Goal: Task Accomplishment & Management: Manage account settings

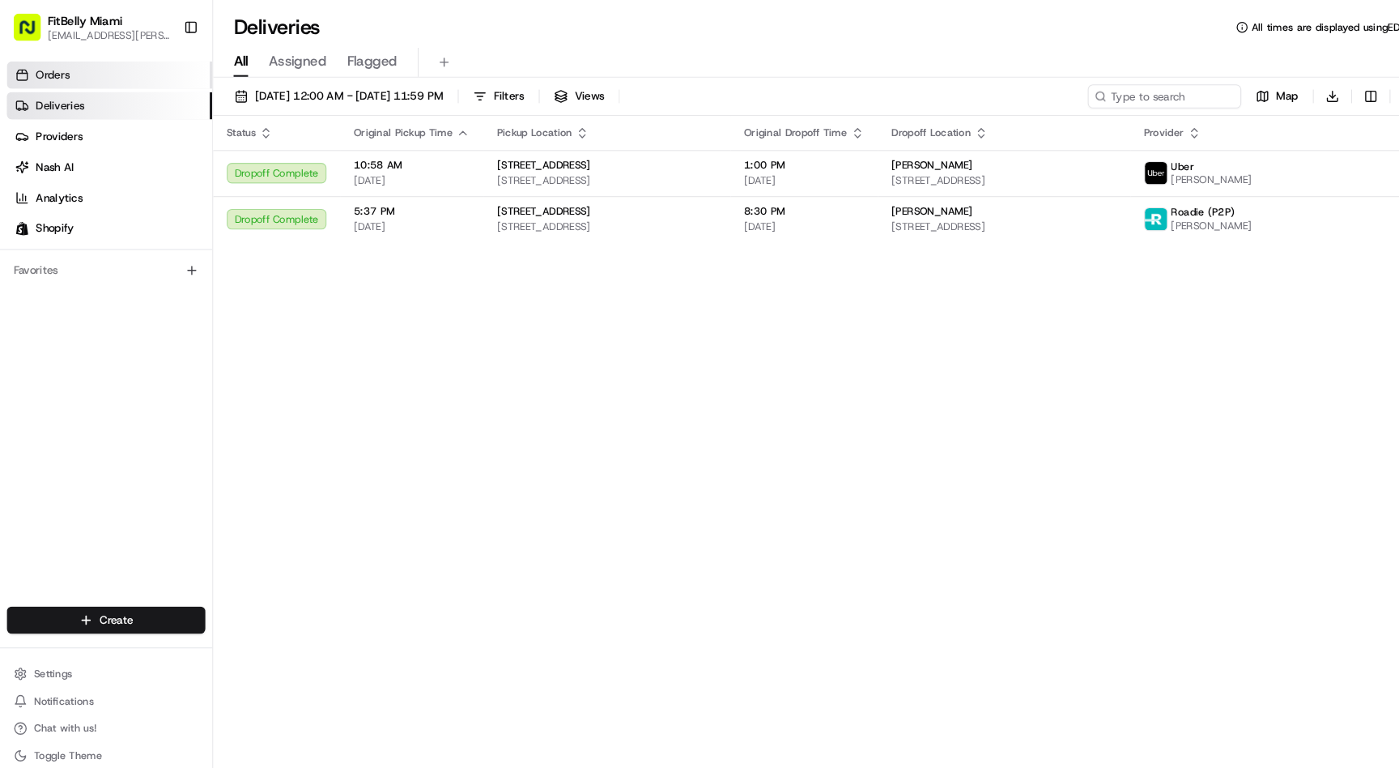
click at [69, 72] on link "Orders" at bounding box center [103, 71] width 195 height 26
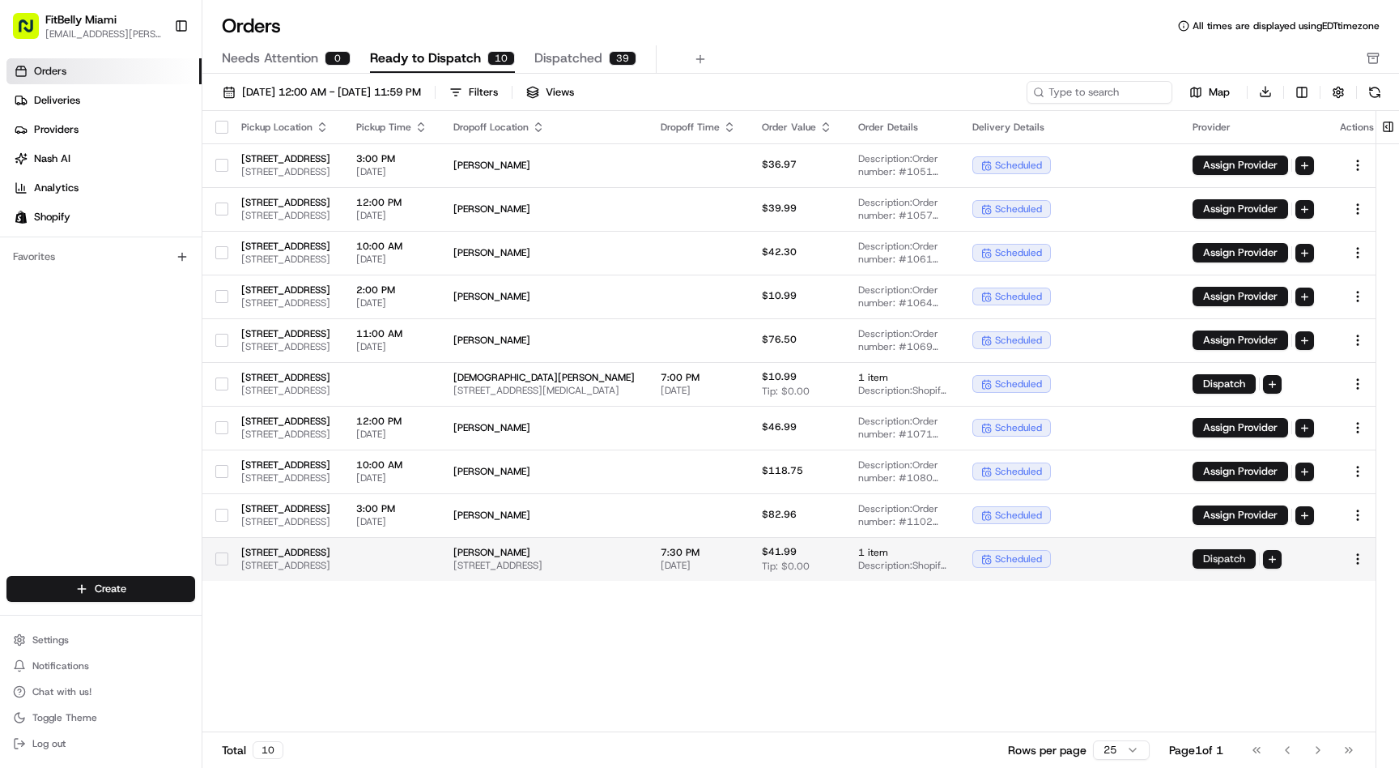
click at [1256, 560] on button "Dispatch" at bounding box center [1224, 558] width 63 height 19
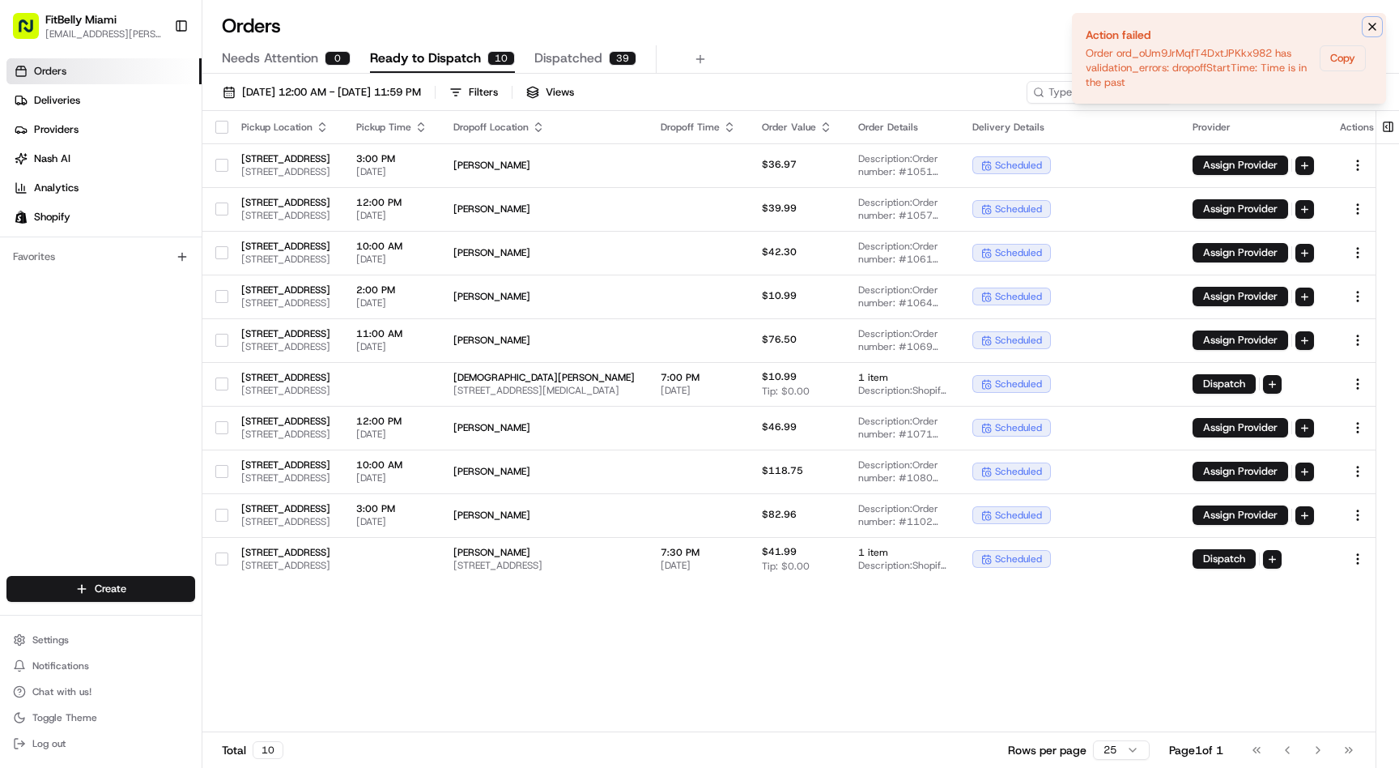
click at [1377, 26] on icon "Notifications (F8)" at bounding box center [1372, 26] width 13 height 13
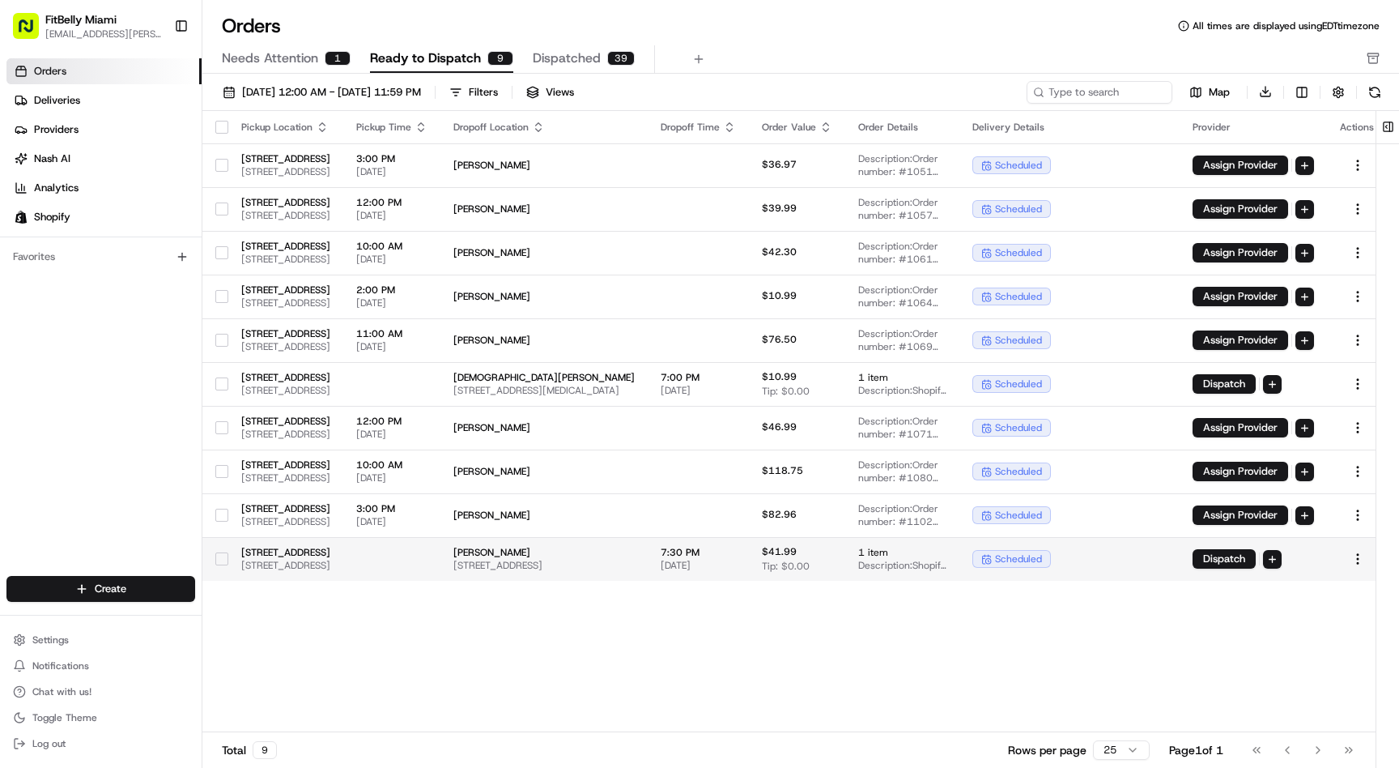
click at [441, 560] on td at bounding box center [391, 559] width 97 height 44
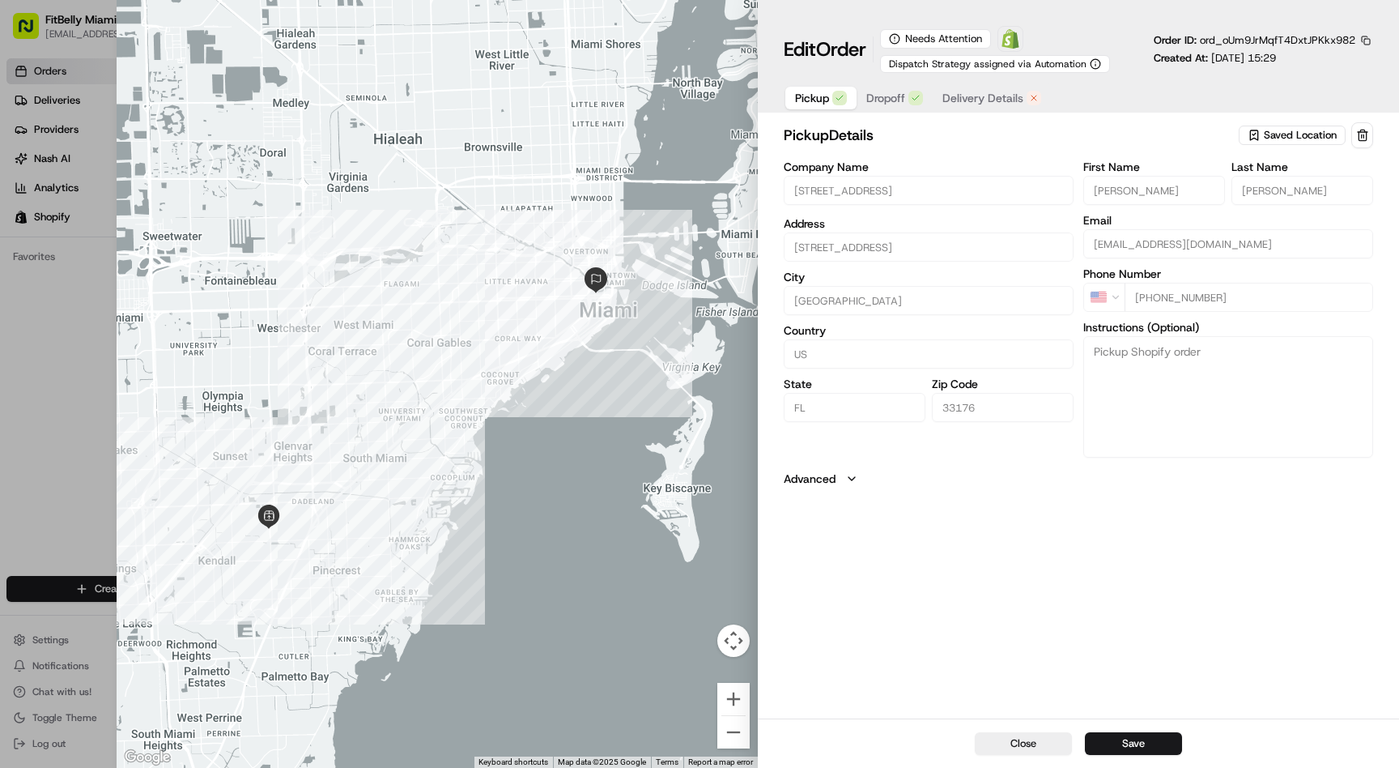
click at [1011, 92] on span "Delivery Details" at bounding box center [983, 98] width 81 height 16
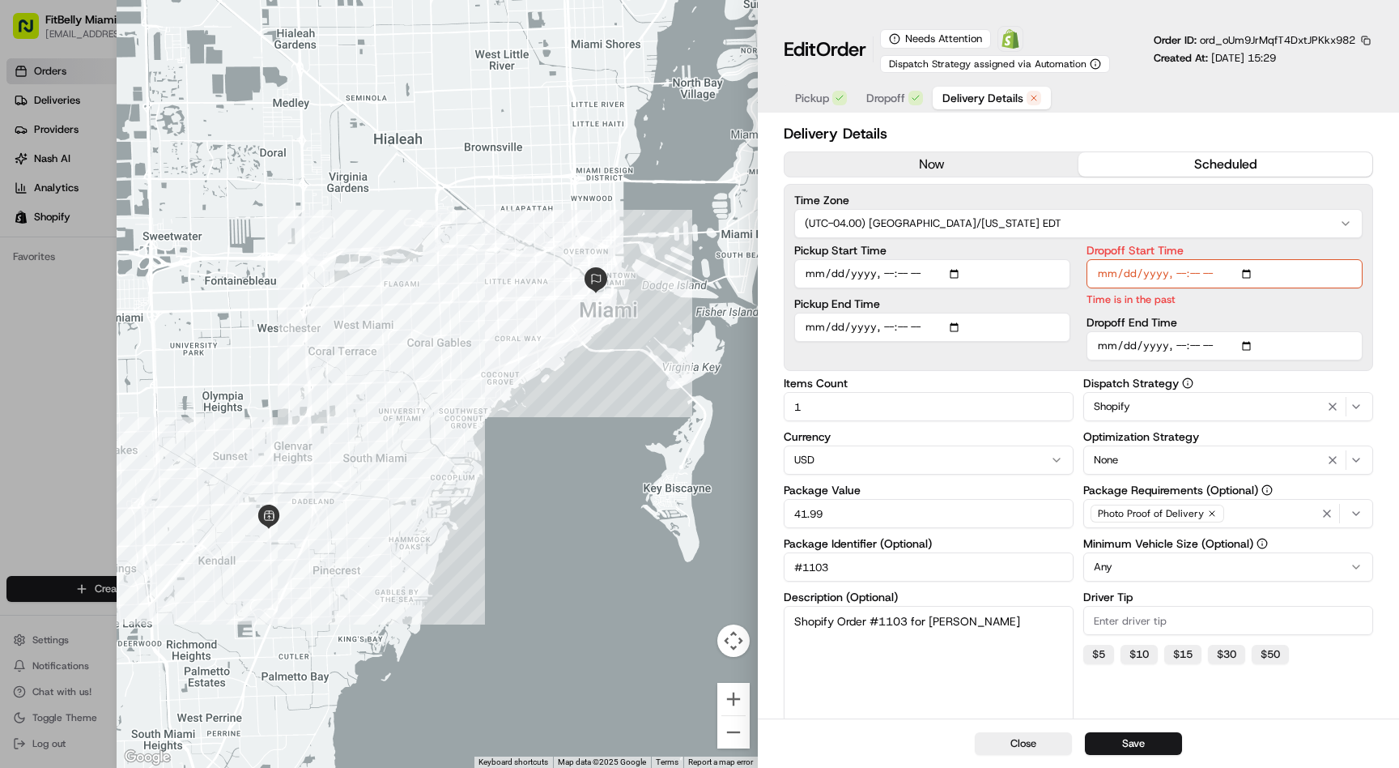
click at [1179, 275] on input "Dropoff Start Time" at bounding box center [1225, 273] width 276 height 29
type input "[DATE]T17:00"
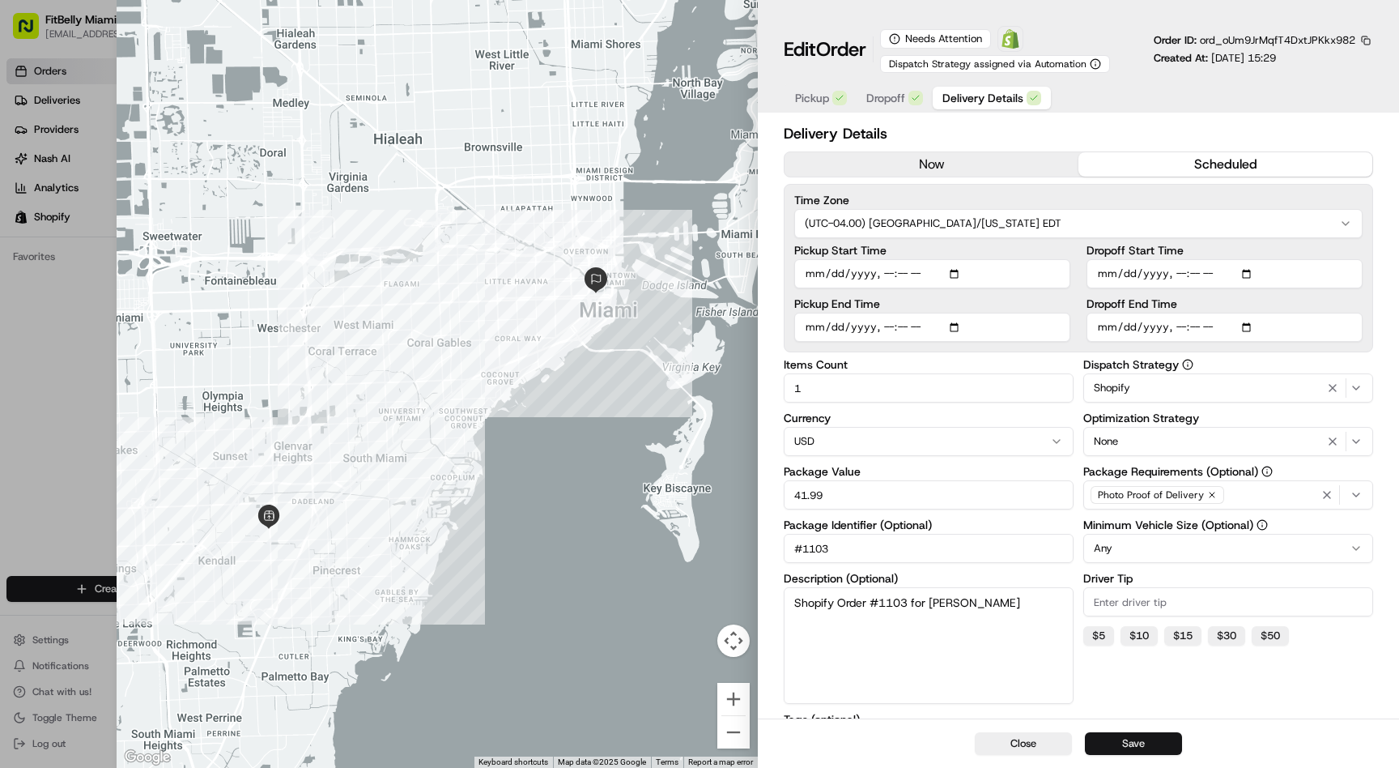
click at [1139, 746] on button "Save" at bounding box center [1133, 743] width 97 height 23
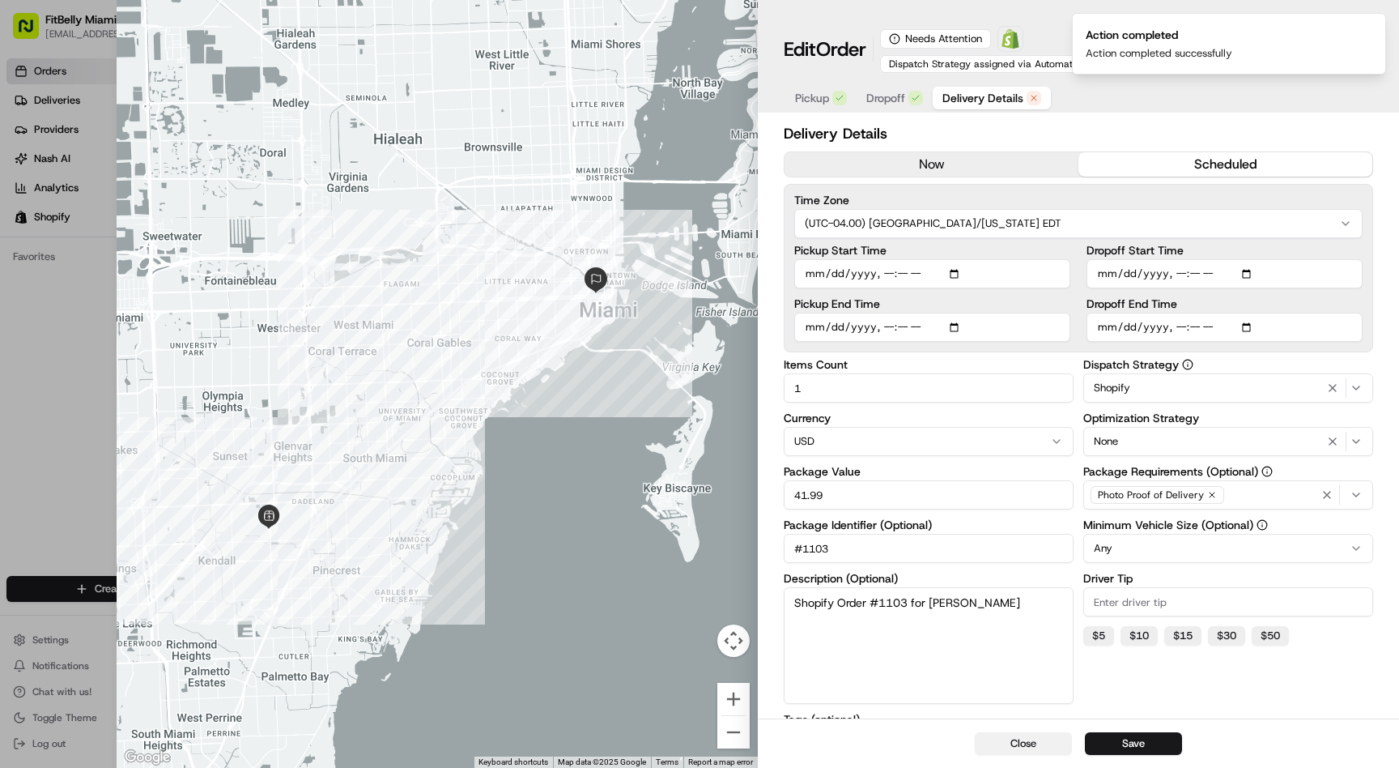
click at [1022, 743] on button "Close" at bounding box center [1023, 743] width 97 height 23
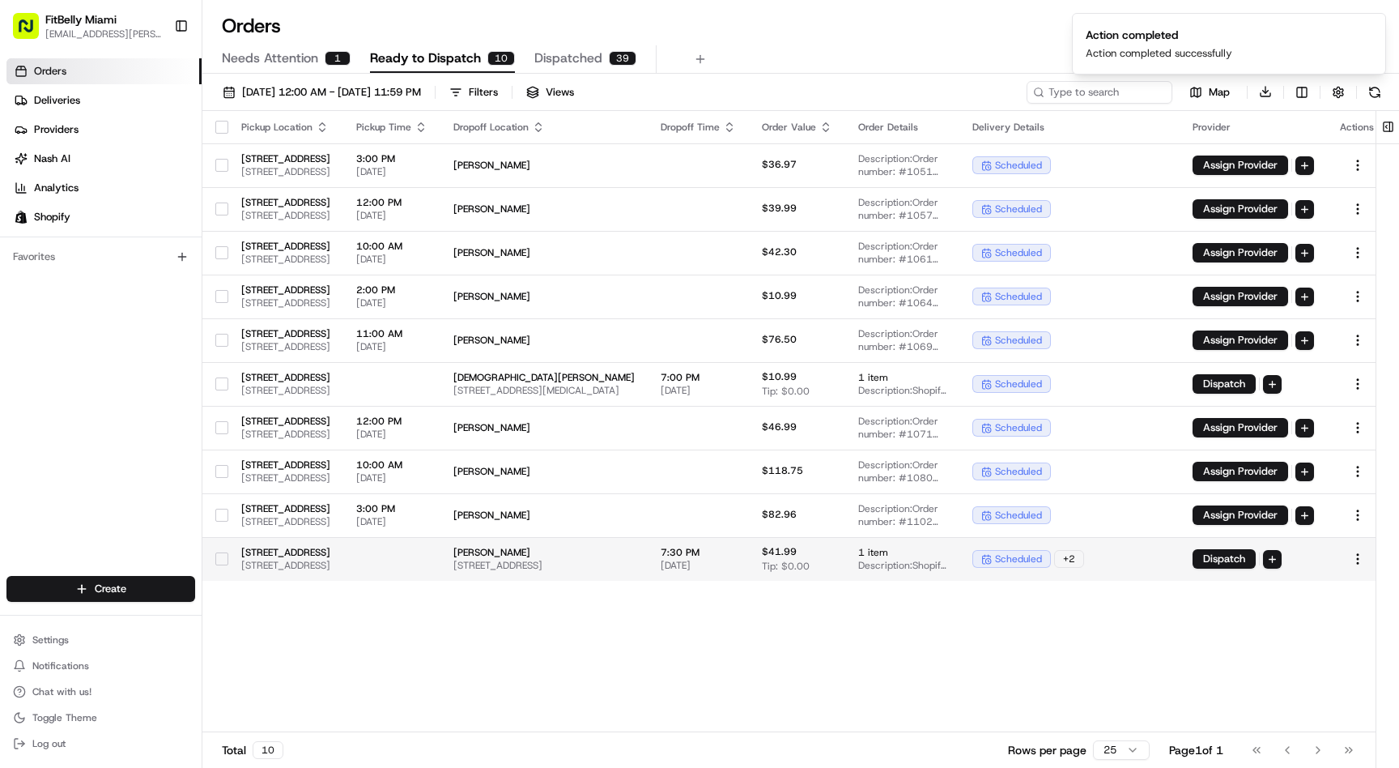
click at [219, 559] on button "button" at bounding box center [221, 558] width 13 height 13
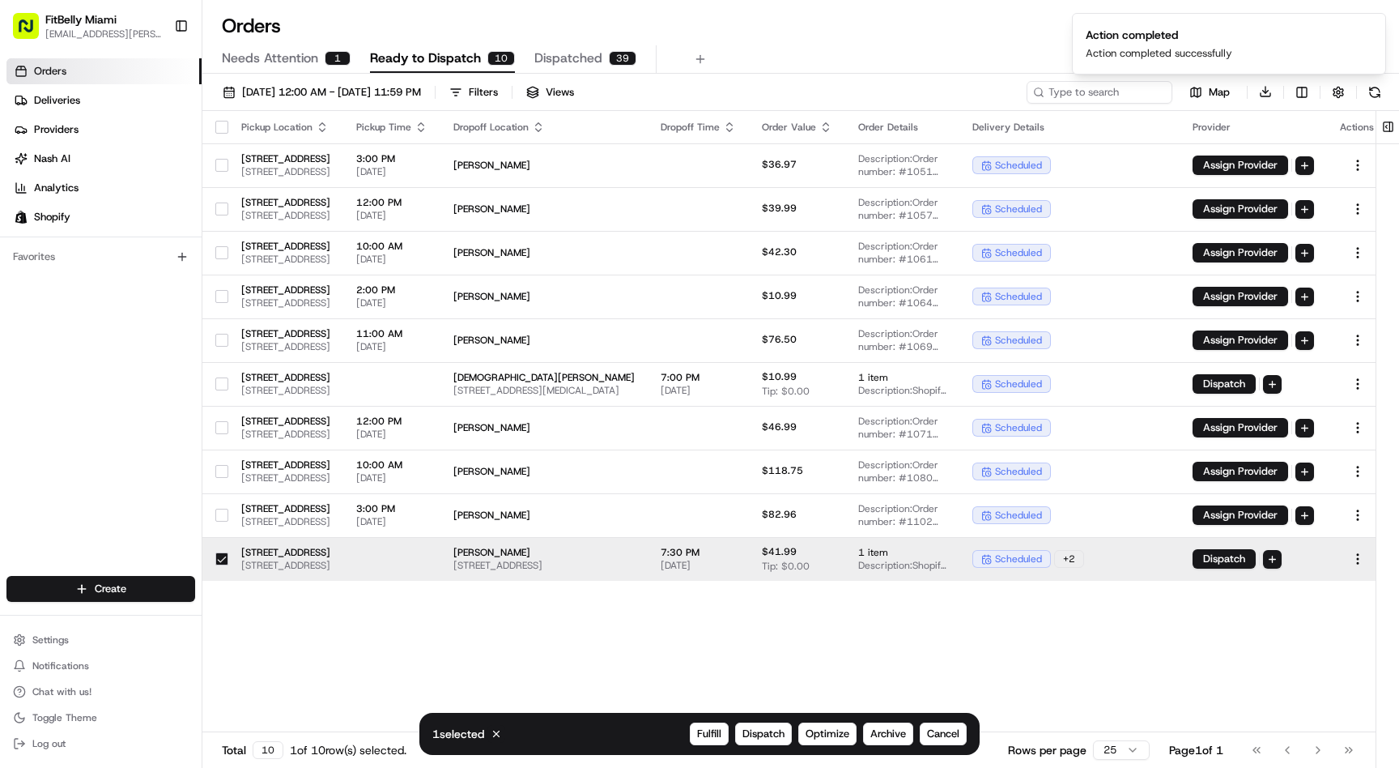
click at [773, 746] on div "1 selected Cancel Fulfill Dispatch Optimize Archive Cancel" at bounding box center [699, 734] width 560 height 42
click at [773, 740] on span "Dispatch" at bounding box center [764, 733] width 42 height 15
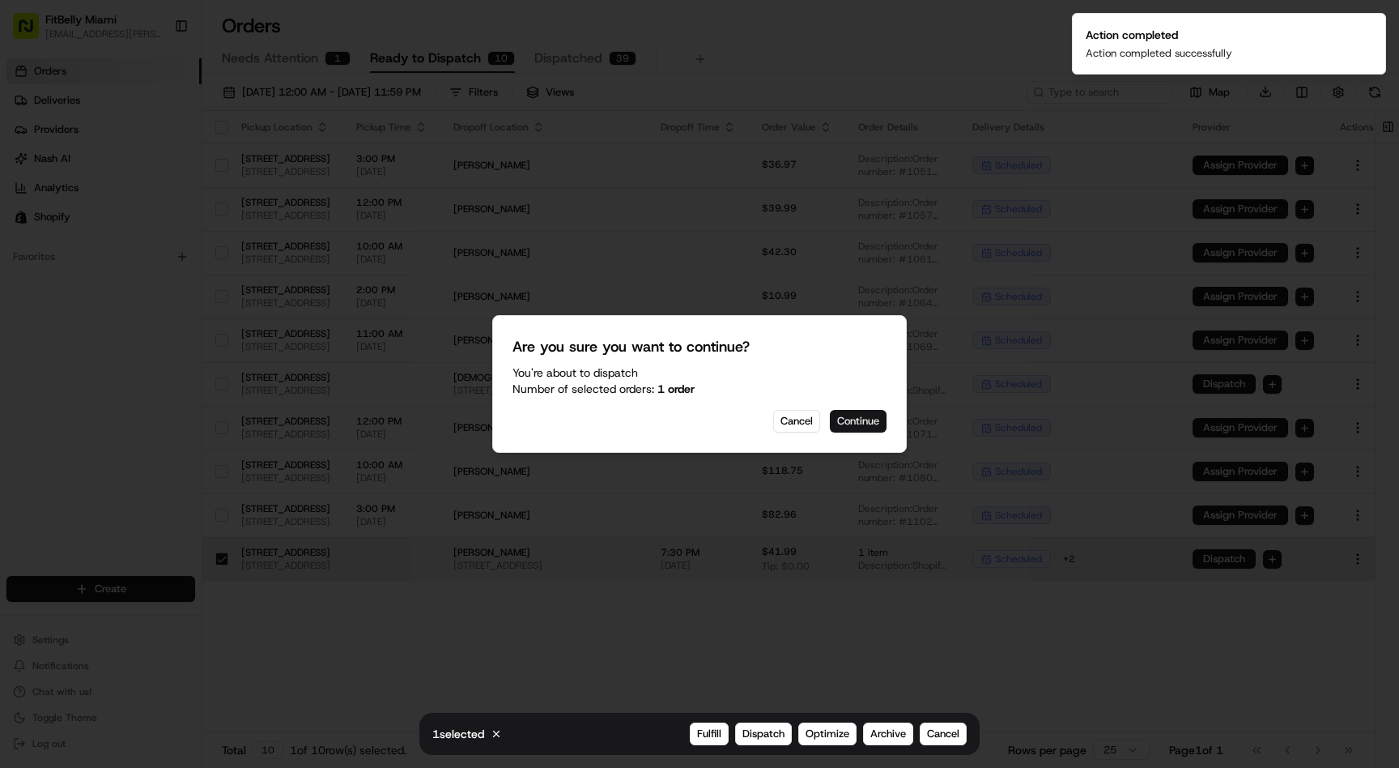
click at [862, 415] on button "Continue" at bounding box center [858, 421] width 57 height 23
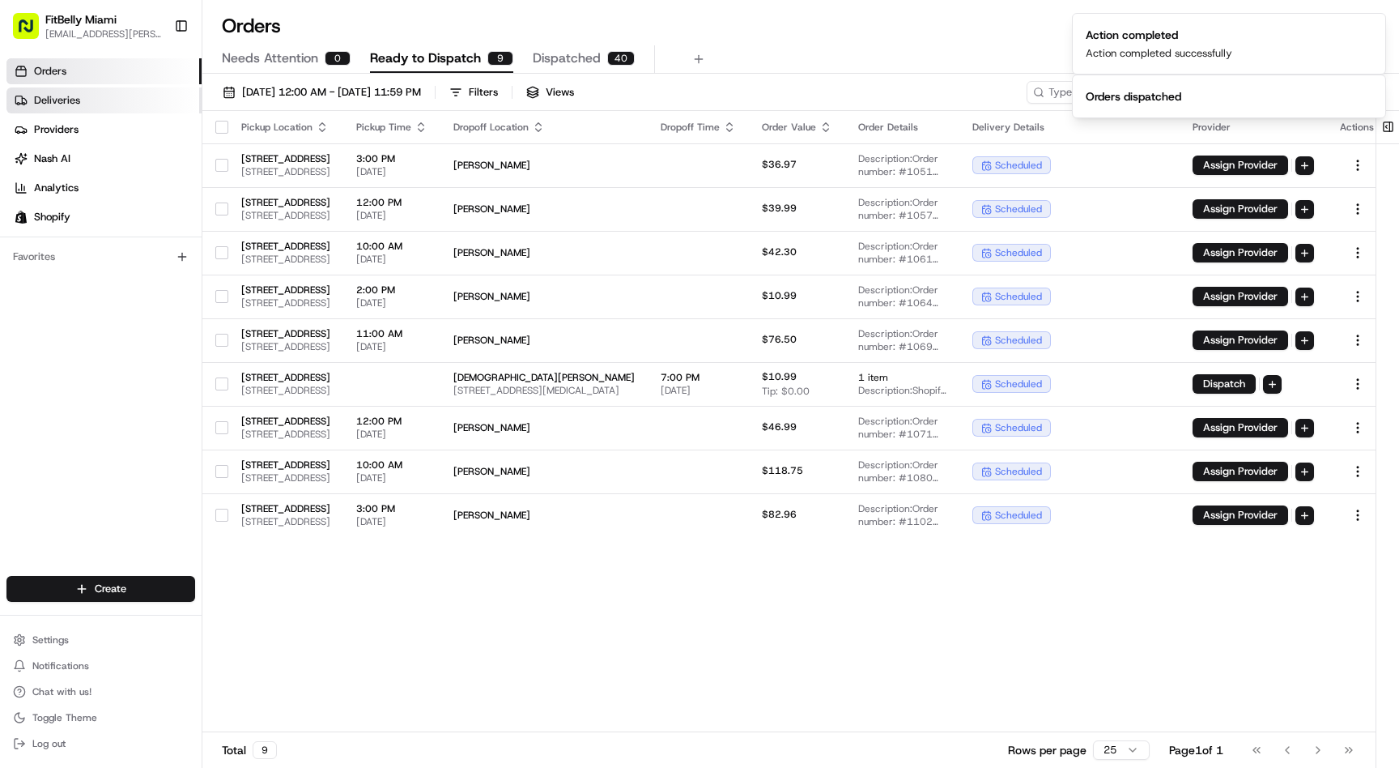
click at [76, 99] on span "Deliveries" at bounding box center [57, 100] width 46 height 15
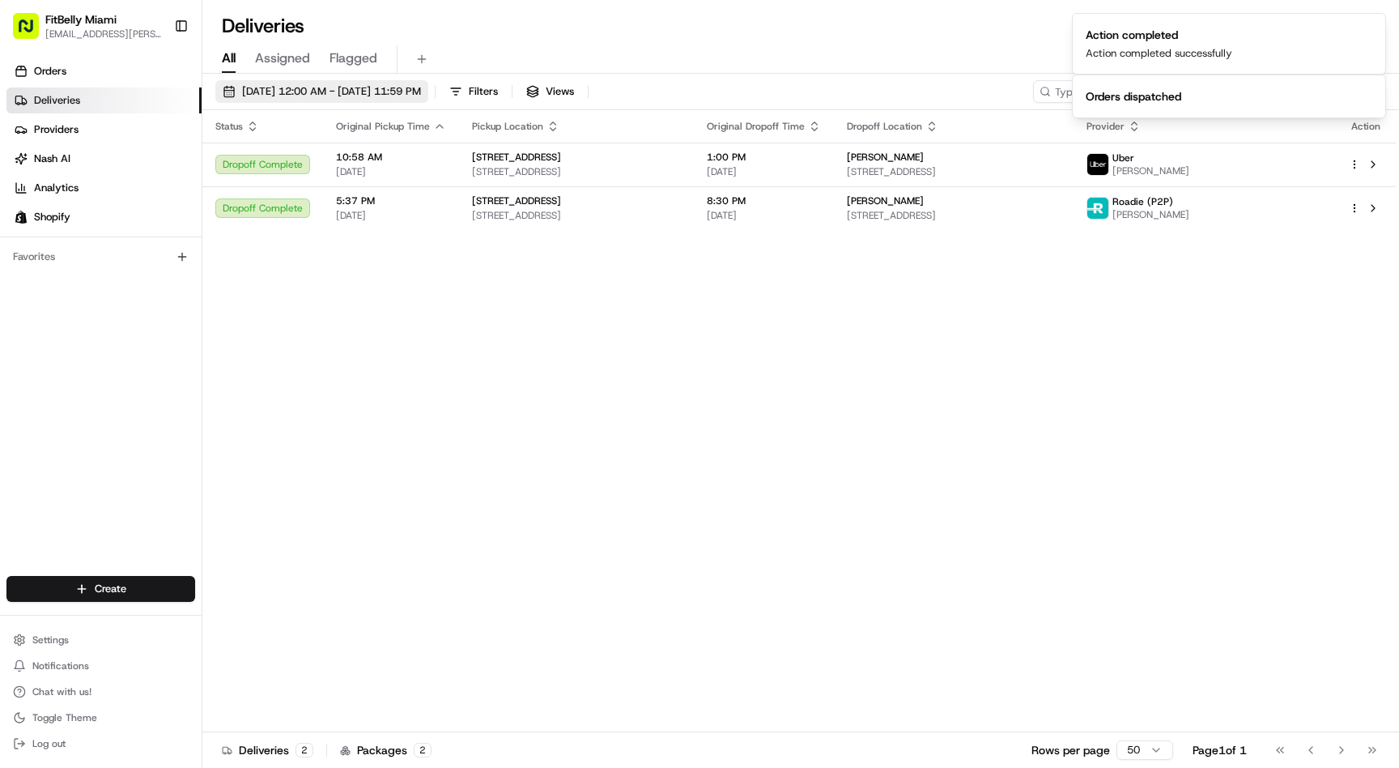
click at [341, 90] on span "[DATE] 12:00 AM - [DATE] 11:59 PM" at bounding box center [331, 91] width 179 height 15
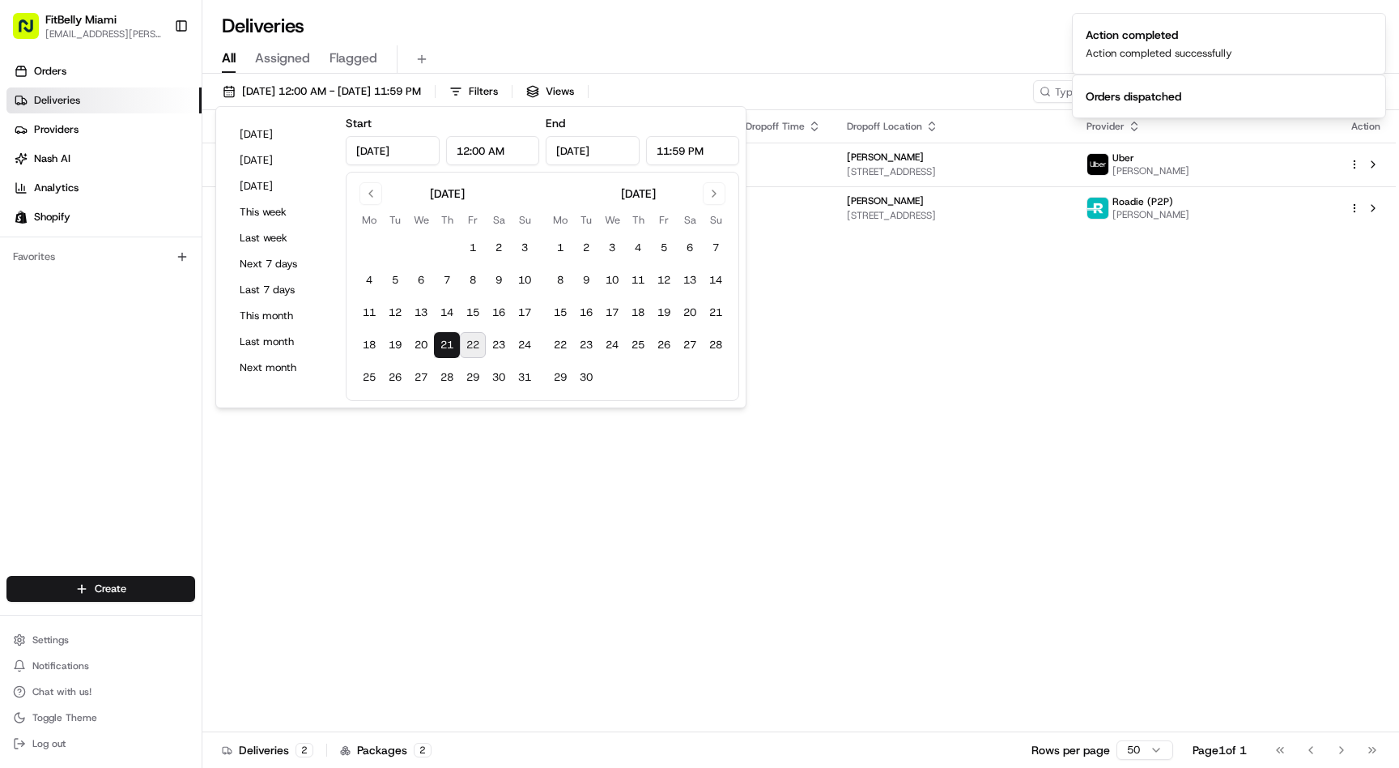
click at [474, 348] on button "22" at bounding box center [473, 345] width 26 height 26
type input "[DATE]"
click at [759, 512] on div "Status Original Pickup Time Pickup Location Original Dropoff Time Dropoff Locat…" at bounding box center [799, 421] width 1194 height 622
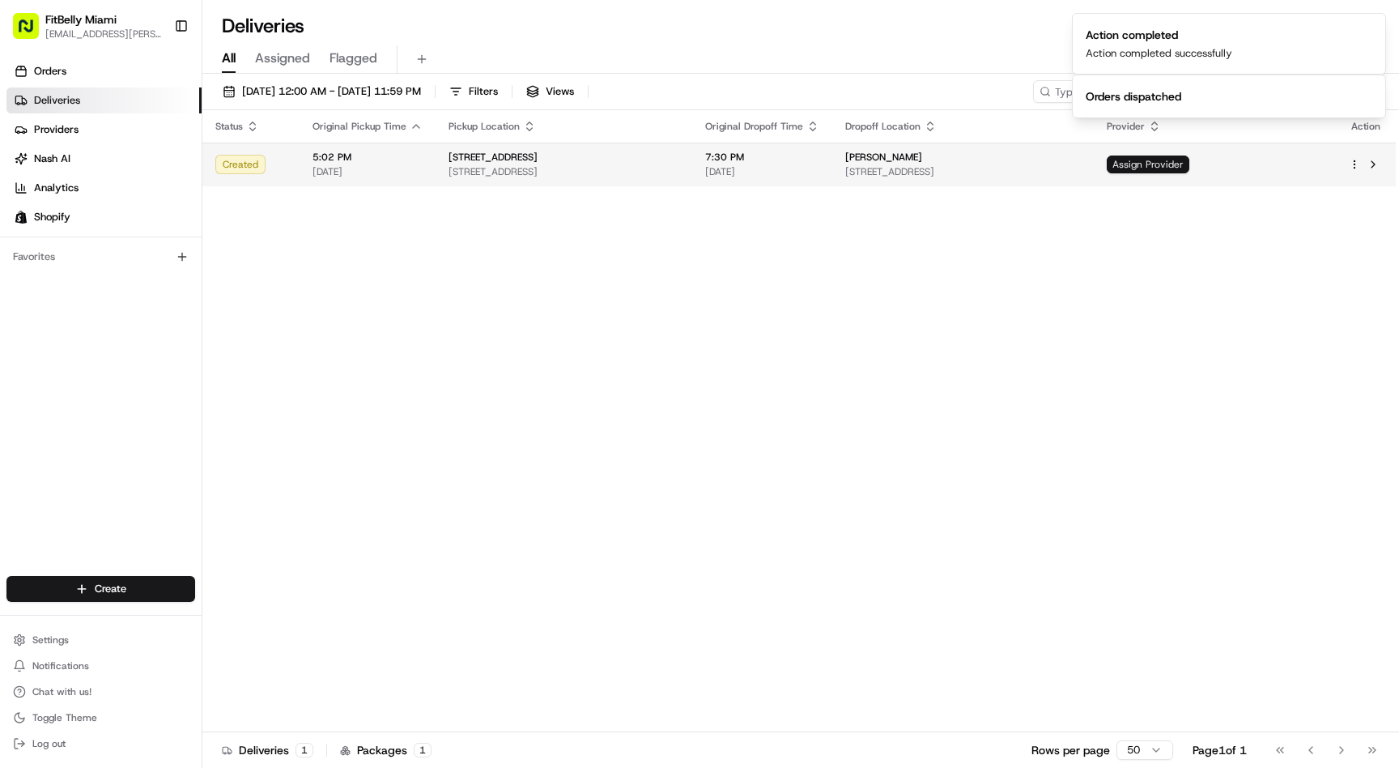
click at [1190, 170] on span "Assign Provider" at bounding box center [1148, 164] width 83 height 18
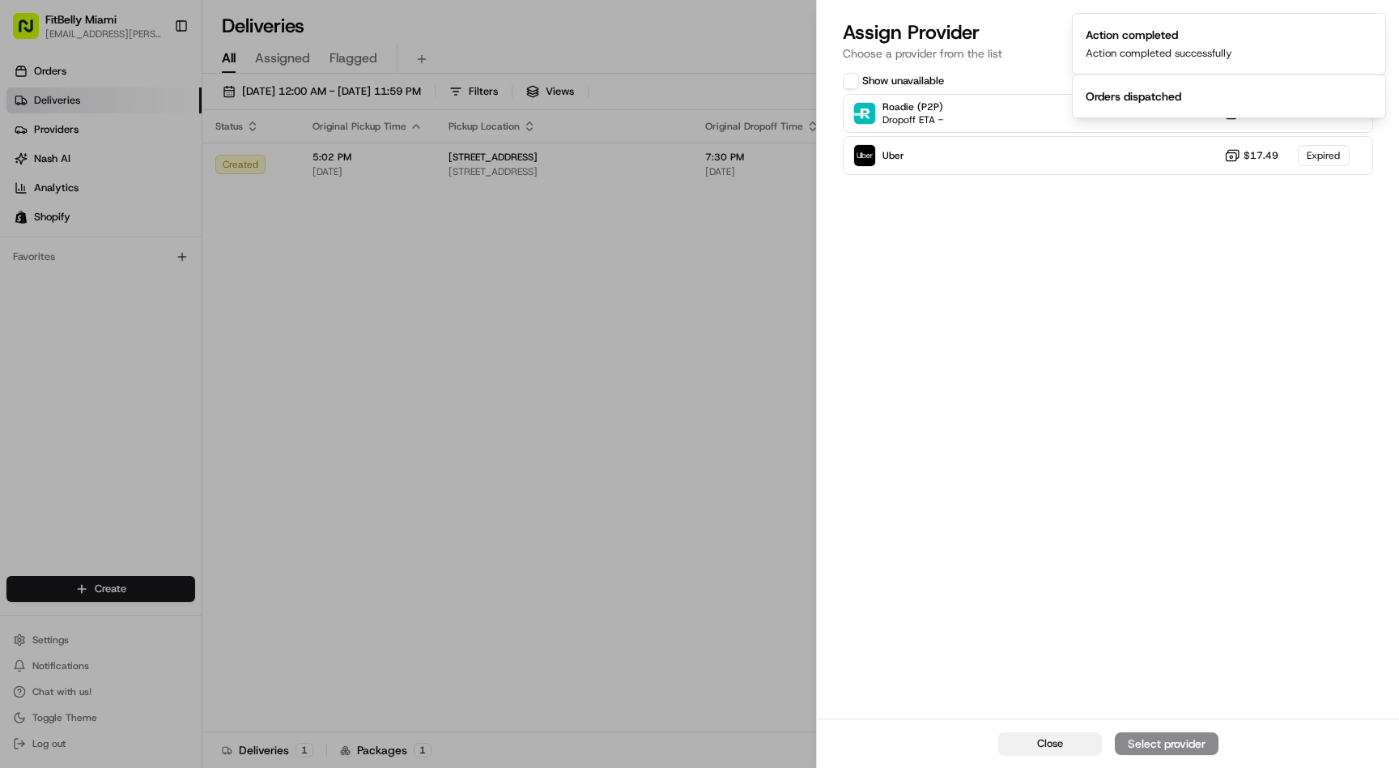
click at [1028, 743] on button "Close" at bounding box center [1050, 743] width 104 height 23
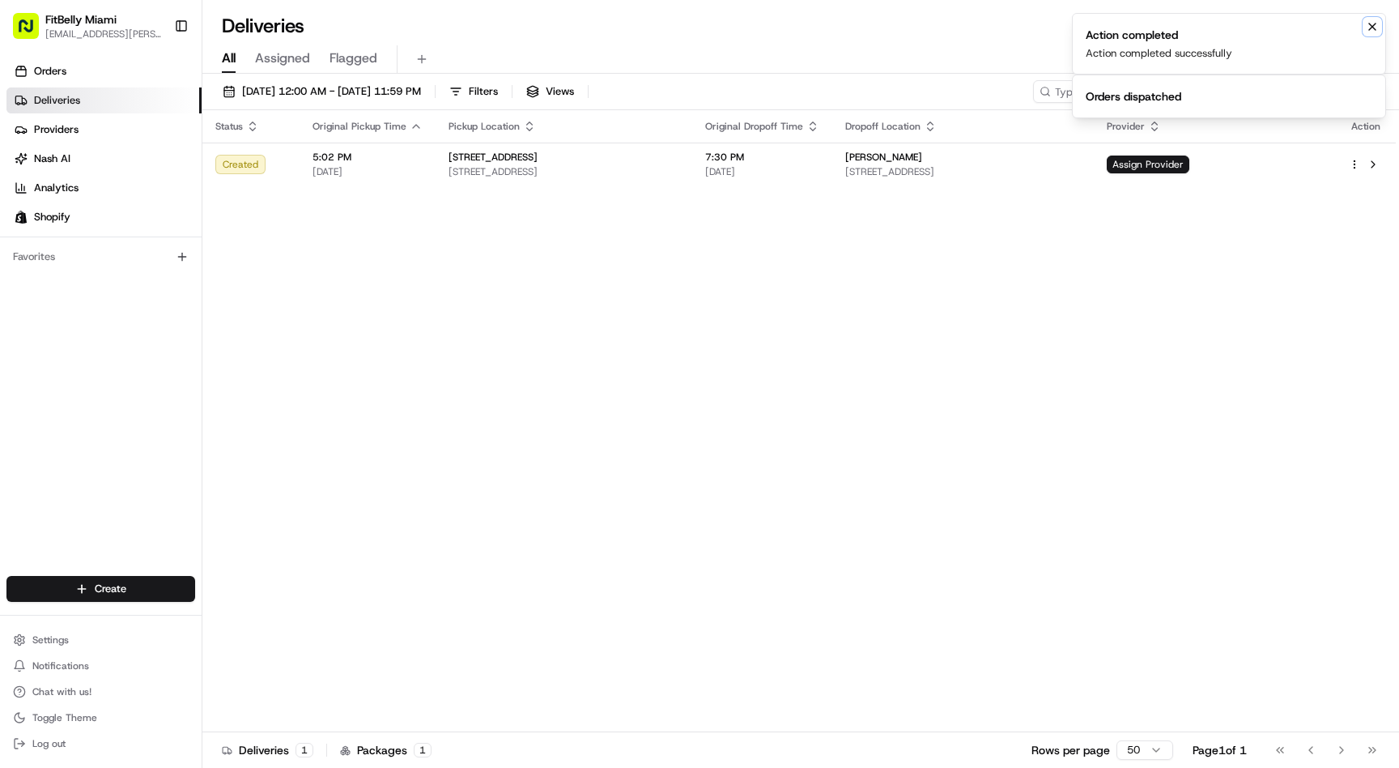
click at [1375, 24] on icon "Notifications (F8)" at bounding box center [1372, 26] width 13 height 13
click at [1372, 27] on icon "Notifications (F8)" at bounding box center [1372, 26] width 13 height 13
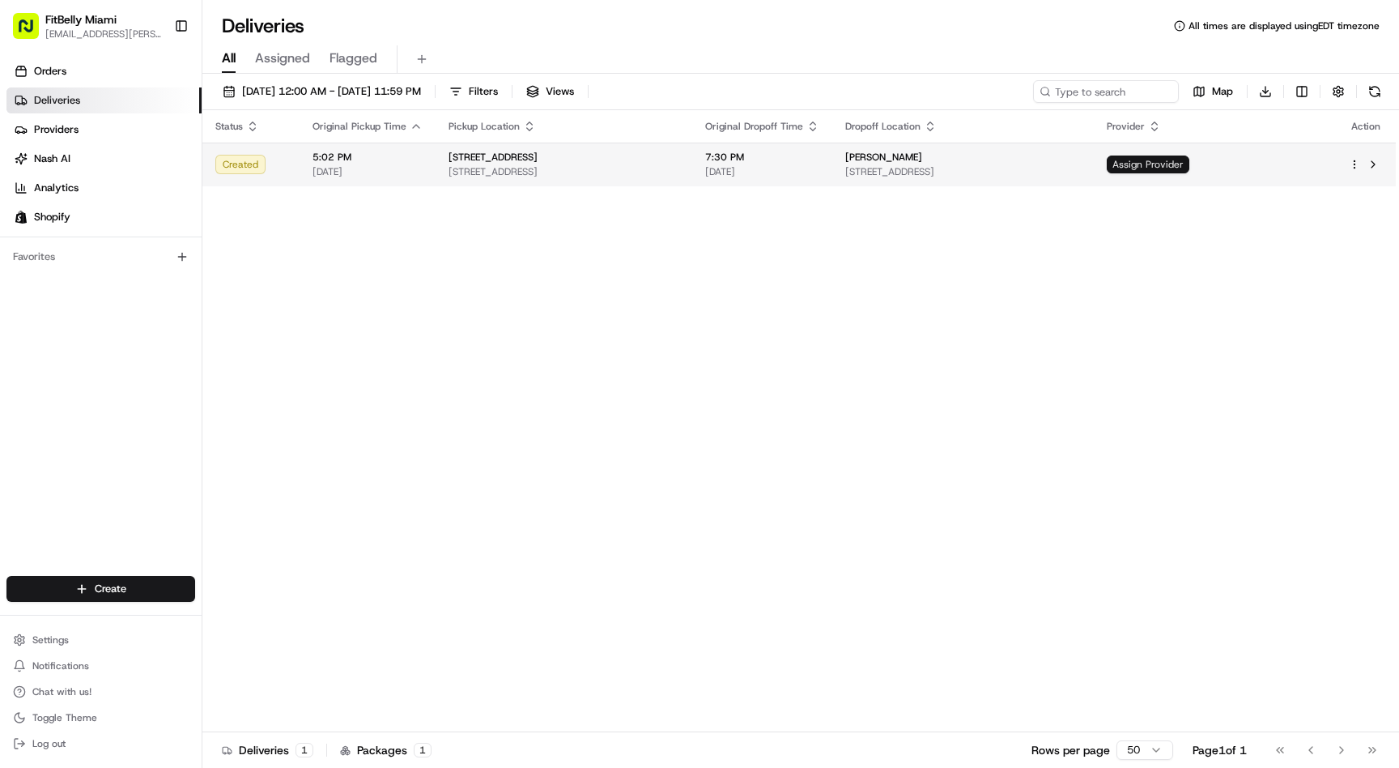
click at [1190, 171] on span "Assign Provider" at bounding box center [1148, 164] width 83 height 18
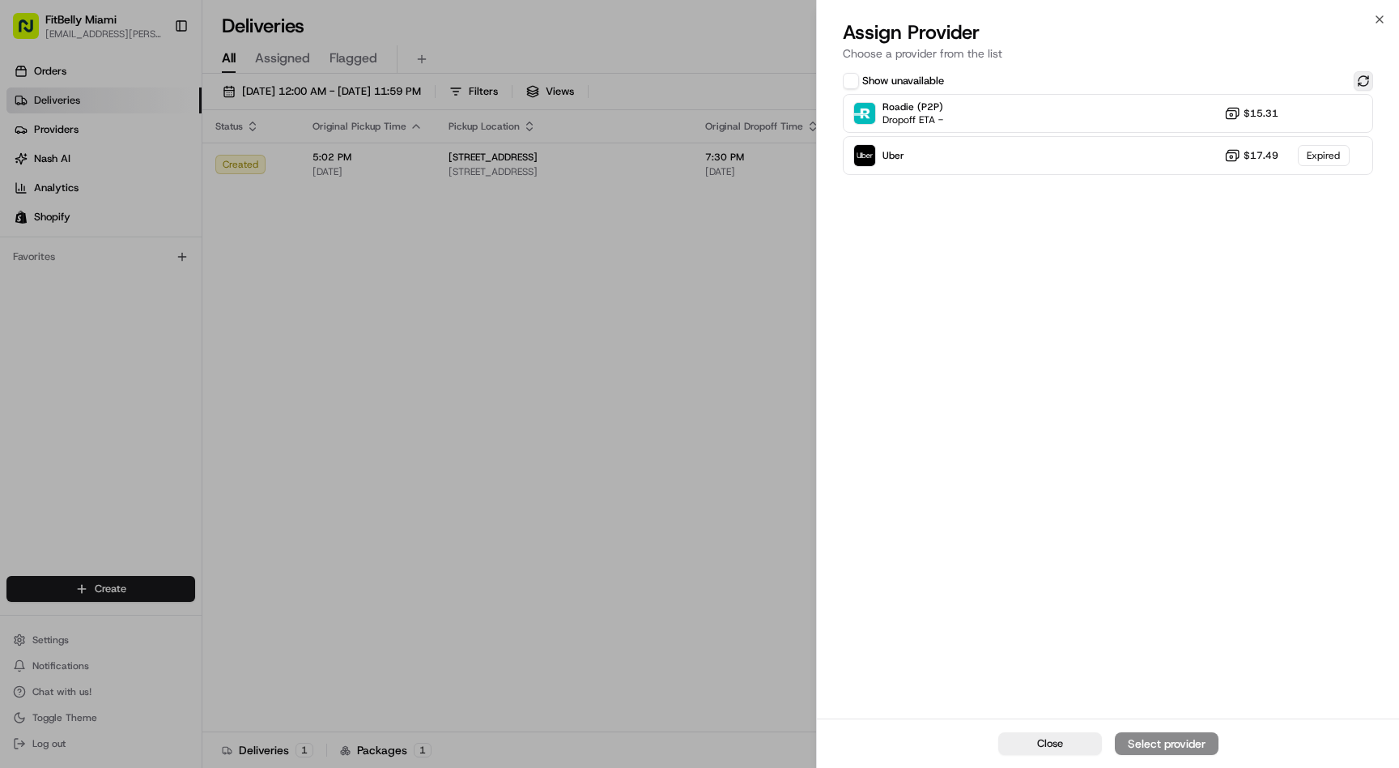
click at [1369, 83] on button at bounding box center [1363, 80] width 19 height 19
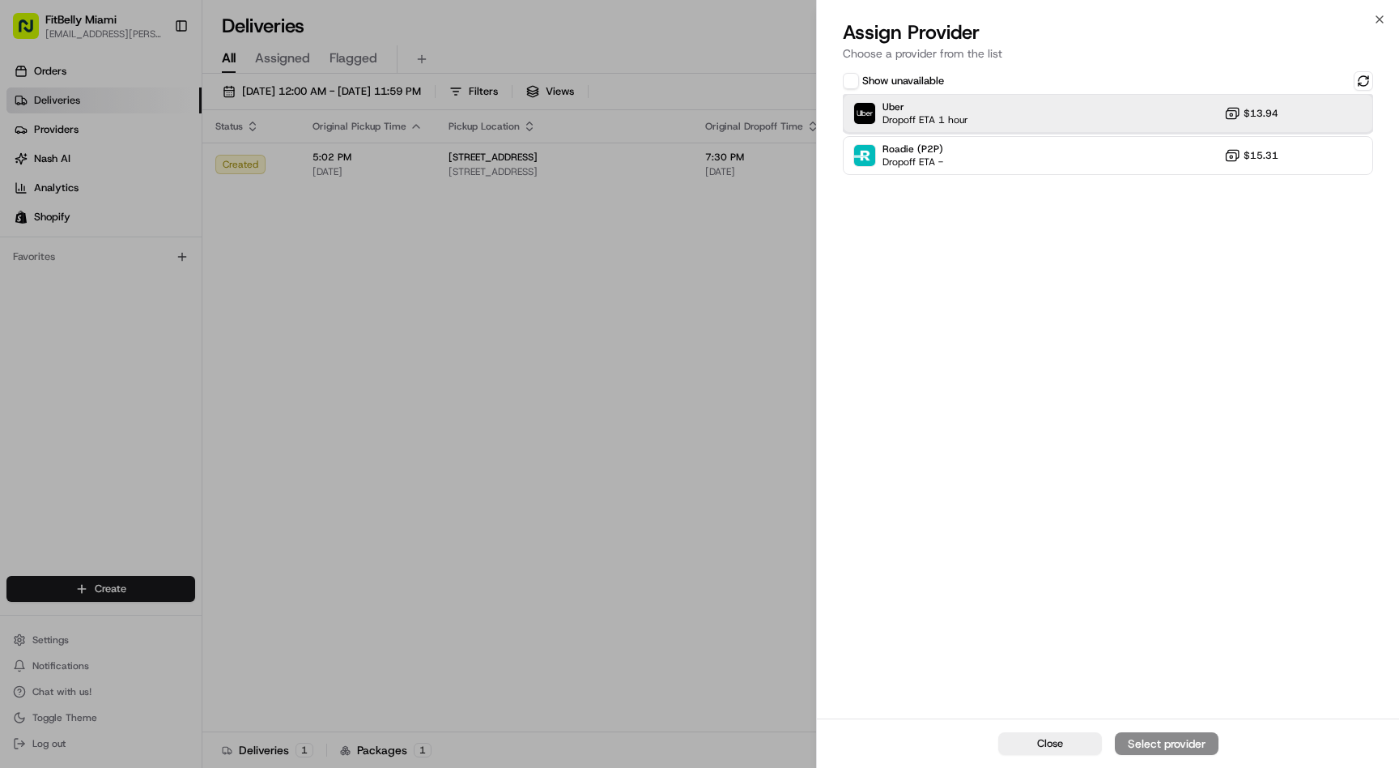
click at [1098, 111] on div "Uber Dropoff ETA 1 hour $13.94" at bounding box center [1108, 113] width 530 height 39
click at [1158, 744] on div "Assign Provider" at bounding box center [1166, 743] width 79 height 16
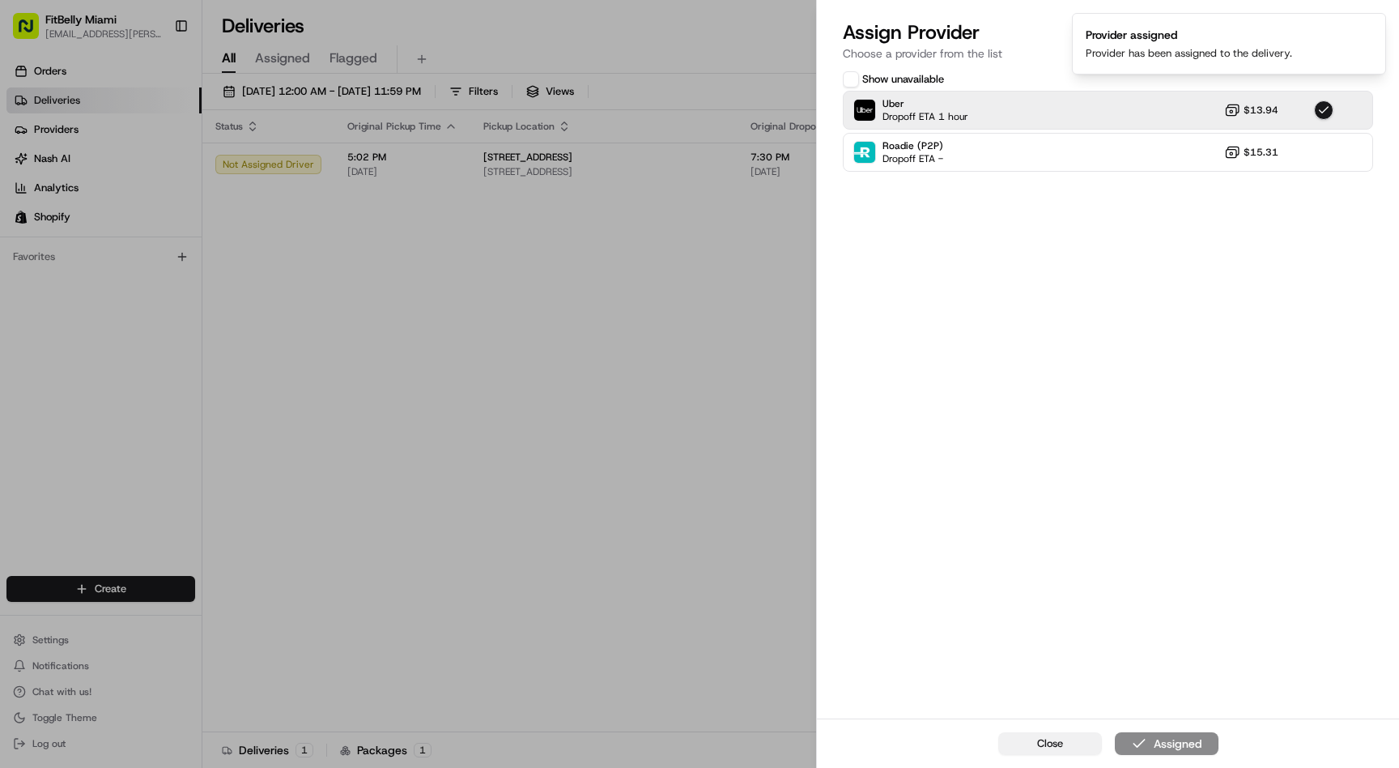
click at [1059, 744] on span "Close" at bounding box center [1050, 743] width 26 height 15
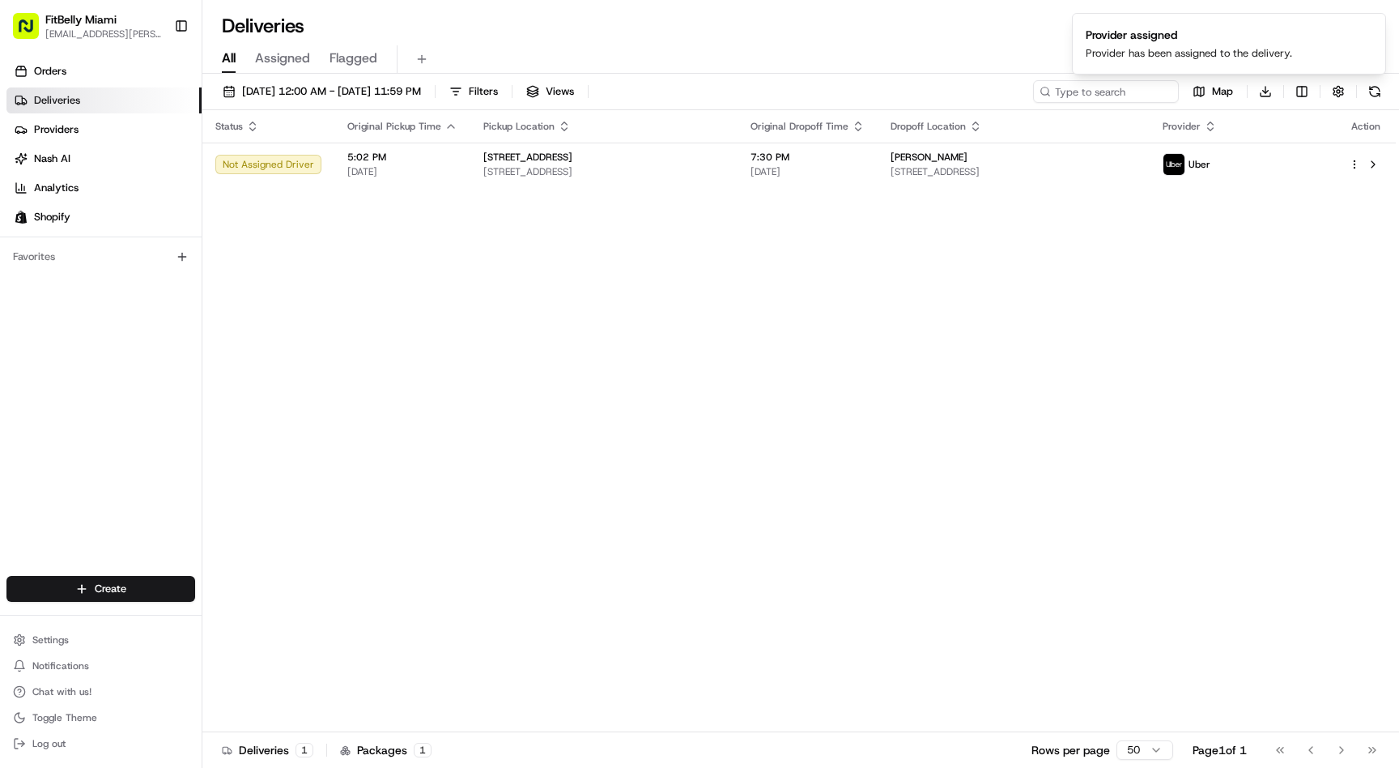
click at [635, 559] on div "Status Original Pickup Time Pickup Location Original Dropoff Time Dropoff Locat…" at bounding box center [799, 421] width 1194 height 622
